Goal: Transaction & Acquisition: Purchase product/service

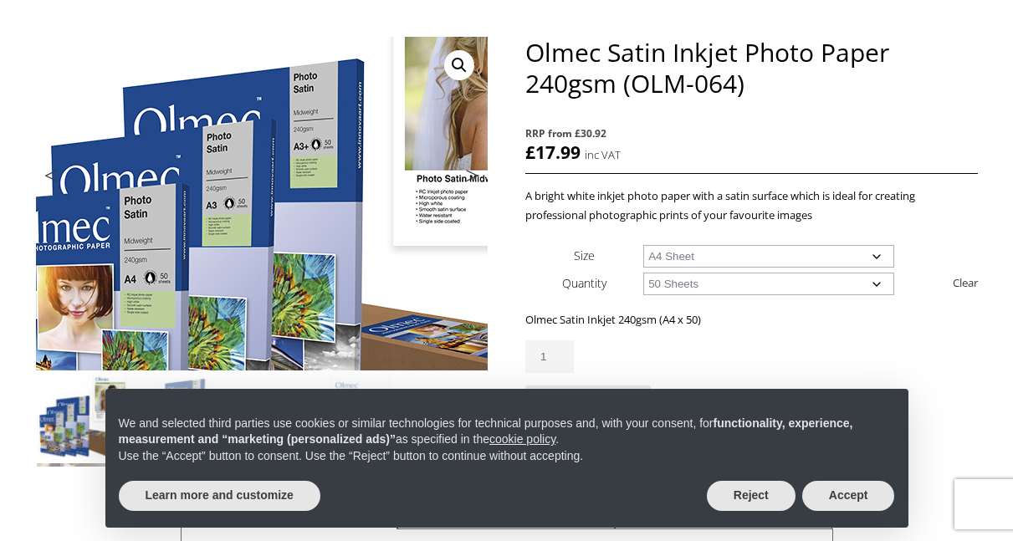
scroll to position [195, 0]
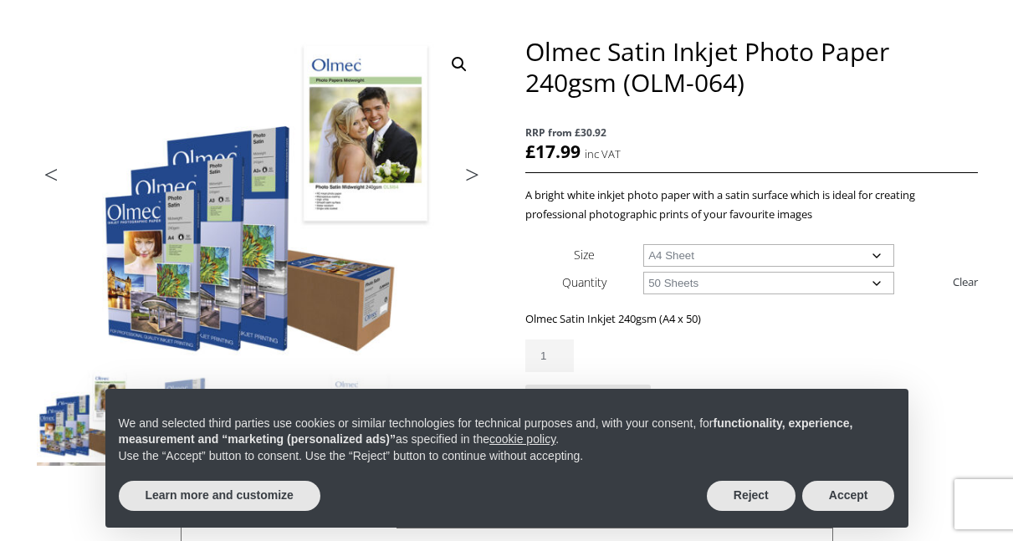
click at [705, 255] on select "Choose an option A4 Sheet A3 Sheet A3+ Sheet A2 Sheet" at bounding box center [768, 255] width 251 height 23
click at [643, 244] on select "Choose an option A4 Sheet A3 Sheet A3+ Sheet A2 Sheet" at bounding box center [768, 255] width 251 height 23
click at [682, 252] on select "Choose an option A4 Sheet A3 Sheet A3+ Sheet A2 Sheet" at bounding box center [768, 255] width 251 height 23
click at [643, 244] on select "Choose an option A4 Sheet A3 Sheet A3+ Sheet A2 Sheet" at bounding box center [768, 255] width 251 height 23
click at [689, 260] on select "Choose an option A4 Sheet A3 Sheet A3+ Sheet A2 Sheet" at bounding box center [768, 255] width 251 height 23
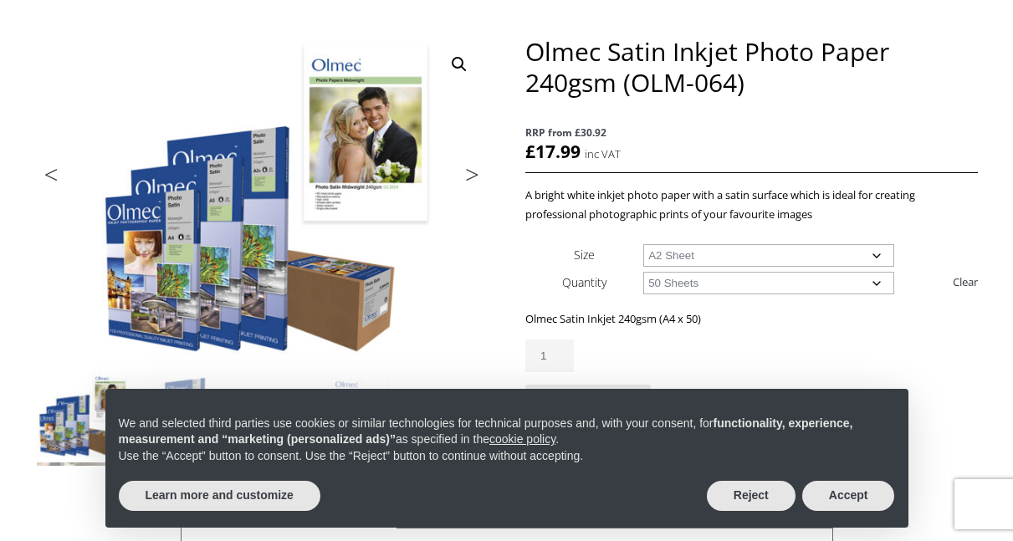
click at [643, 244] on select "Choose an option A4 Sheet A3 Sheet A3+ Sheet A2 Sheet" at bounding box center [768, 255] width 251 height 23
click at [738, 250] on select "Choose an option A4 Sheet A3 Sheet A3+ Sheet A2 Sheet" at bounding box center [768, 255] width 251 height 23
select select "a4-sheet"
click at [643, 244] on select "Choose an option A4 Sheet A3 Sheet A3+ Sheet A2 Sheet" at bounding box center [768, 255] width 251 height 23
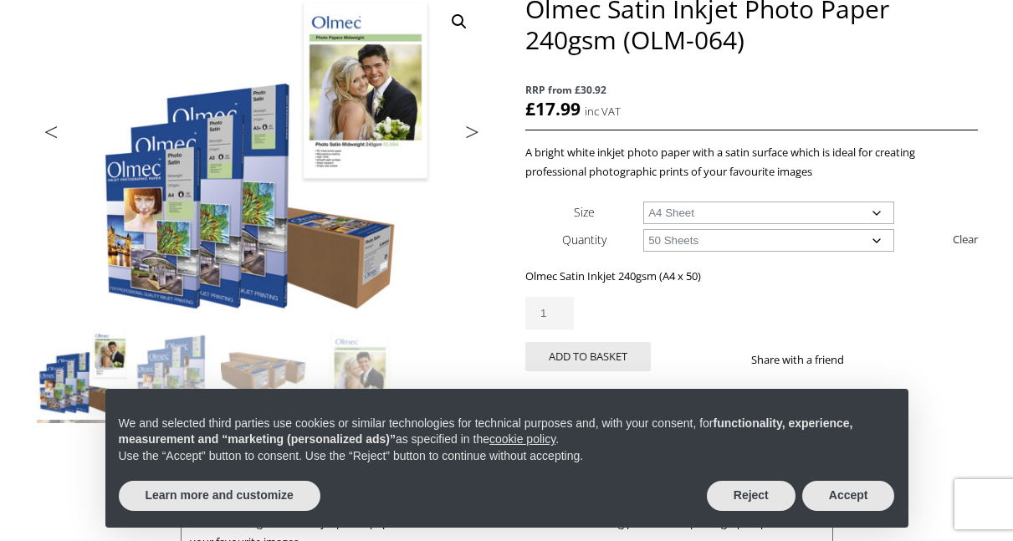
scroll to position [237, 0]
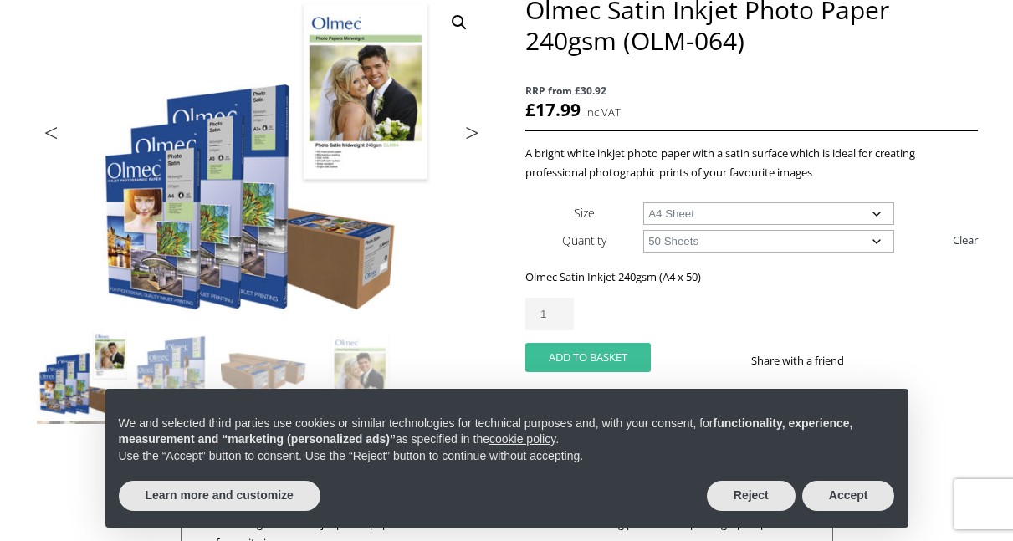
click at [572, 350] on button "Add to basket" at bounding box center [588, 357] width 126 height 29
click at [700, 243] on select "Choose an option 50 Sheets" at bounding box center [768, 241] width 251 height 23
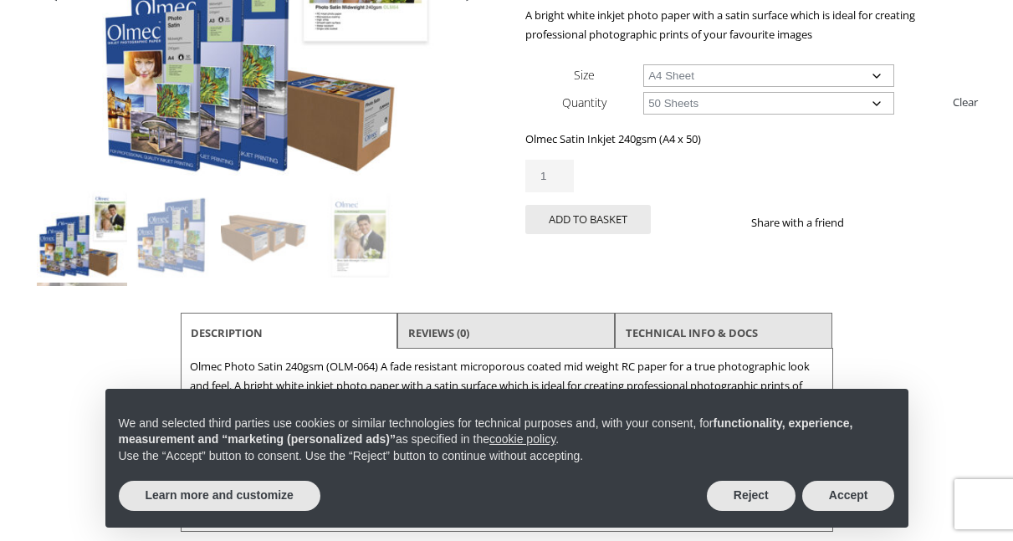
scroll to position [0, 0]
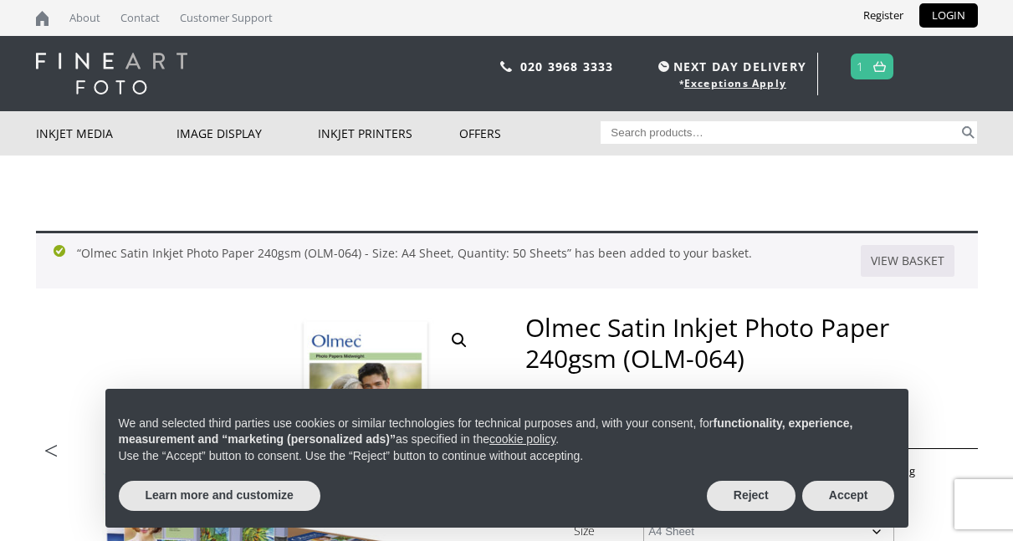
click at [876, 74] on link at bounding box center [879, 66] width 21 height 24
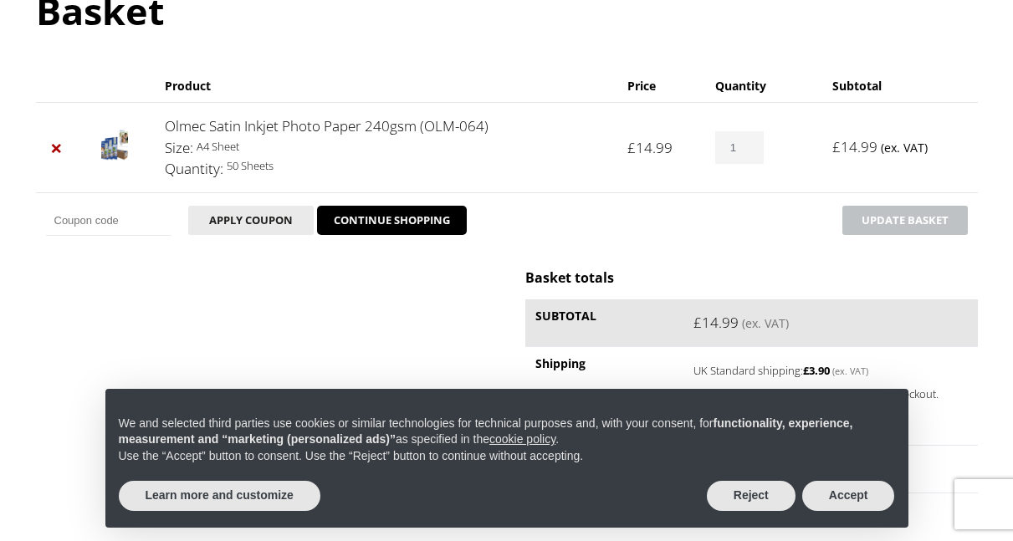
scroll to position [212, 0]
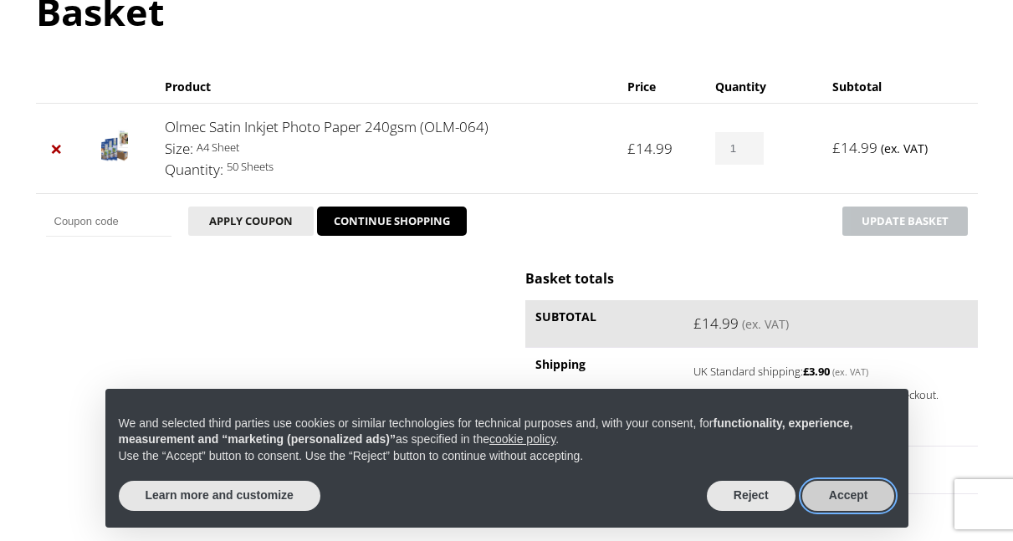
click at [830, 492] on button "Accept" at bounding box center [848, 496] width 93 height 30
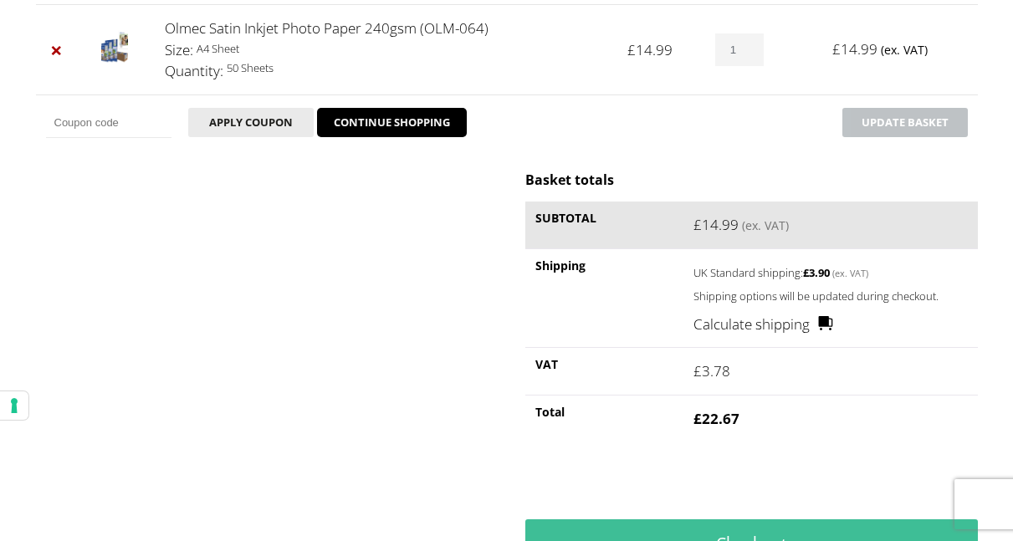
scroll to position [310, 0]
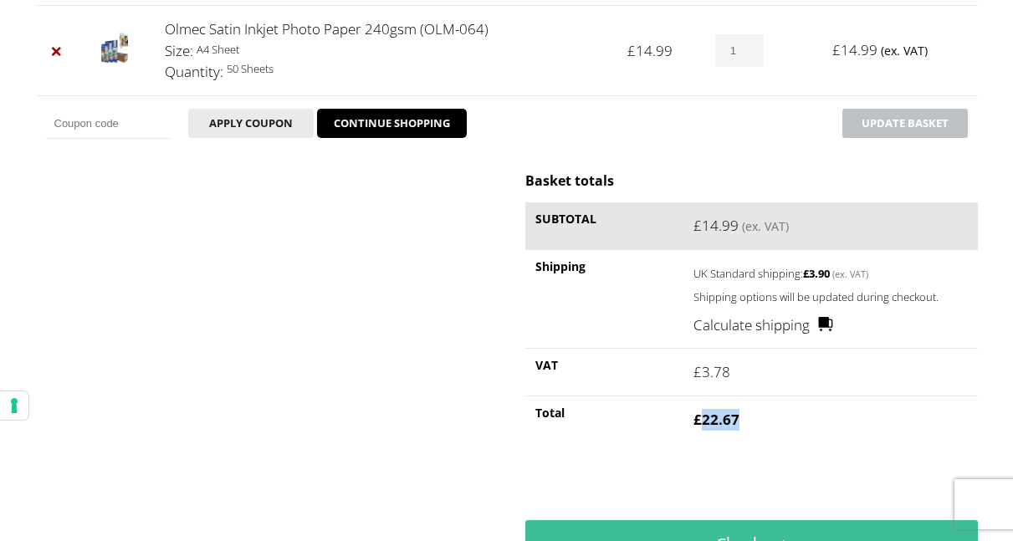
drag, startPoint x: 700, startPoint y: 418, endPoint x: 780, endPoint y: 420, distance: 80.3
click at [780, 420] on td "£ 22.67" at bounding box center [831, 420] width 294 height 48
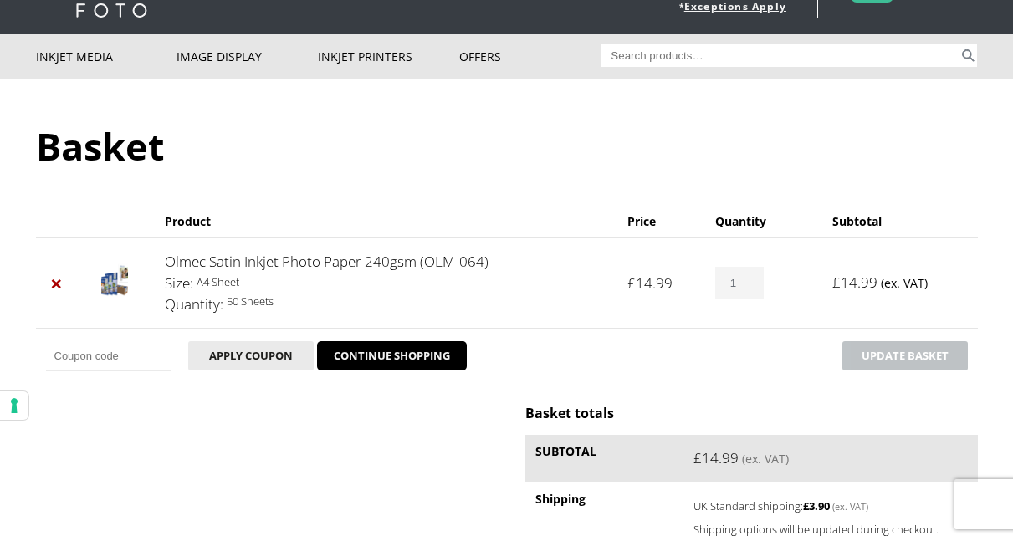
scroll to position [0, 0]
